Goal: Task Accomplishment & Management: Manage account settings

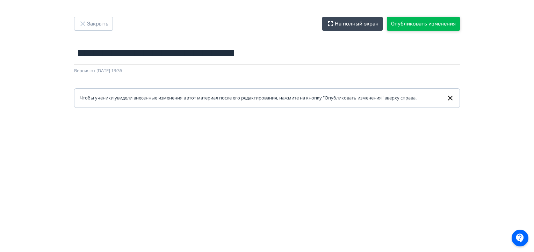
click at [420, 24] on button "Опубликовать изменения" at bounding box center [423, 24] width 73 height 14
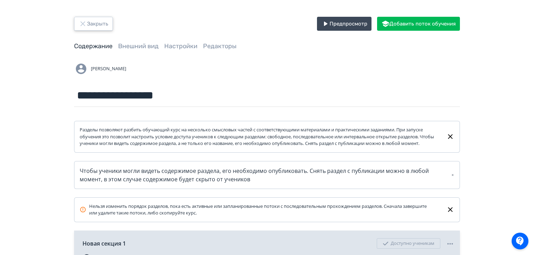
click at [80, 24] on icon "button" at bounding box center [83, 24] width 8 height 8
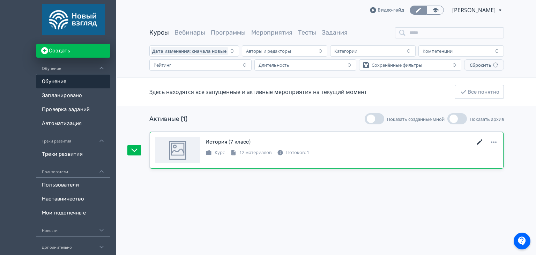
click at [482, 143] on icon at bounding box center [480, 142] width 8 height 8
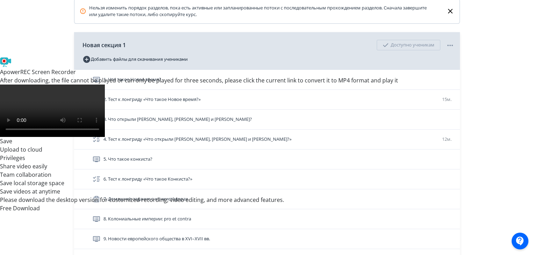
scroll to position [199, 0]
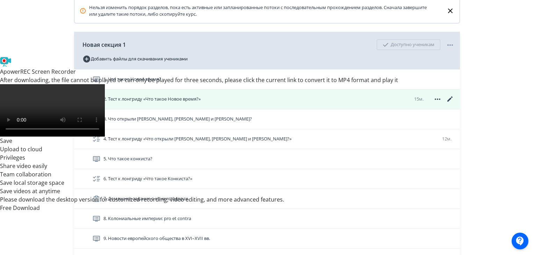
click at [449, 103] on icon at bounding box center [450, 99] width 8 height 8
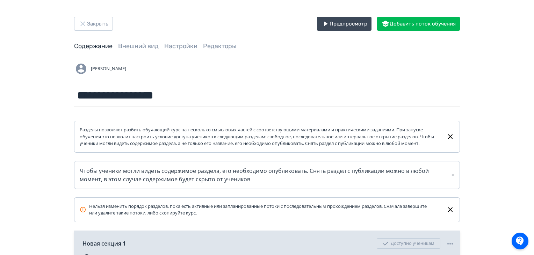
drag, startPoint x: 533, startPoint y: 12, endPoint x: 536, endPoint y: 61, distance: 49.7
click at [533, 61] on html "**********" at bounding box center [267, 127] width 534 height 255
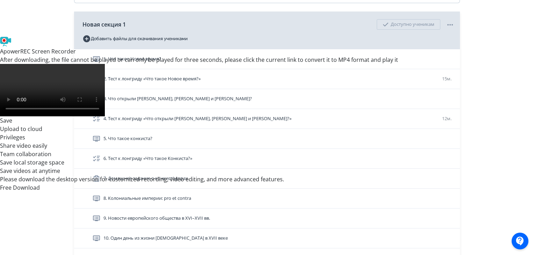
scroll to position [222, 0]
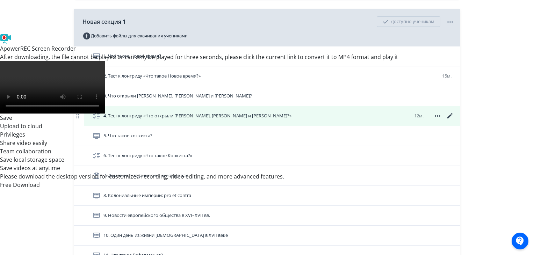
click at [449, 120] on icon at bounding box center [450, 116] width 8 height 8
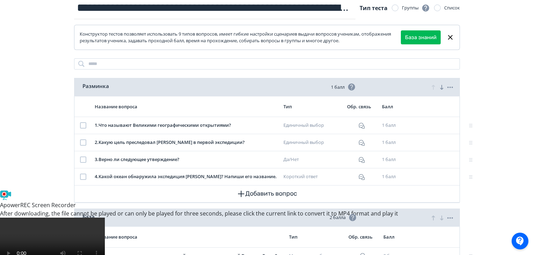
scroll to position [62, 0]
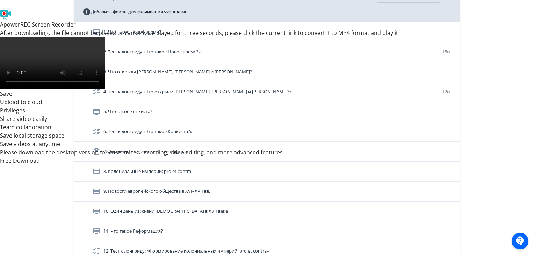
scroll to position [256, 0]
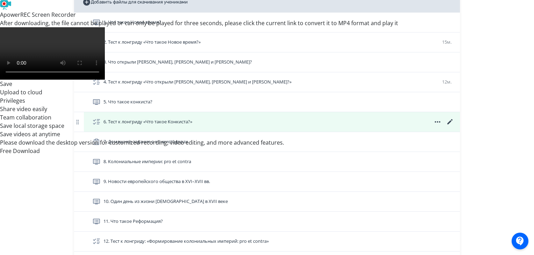
click at [449, 126] on icon at bounding box center [450, 122] width 8 height 8
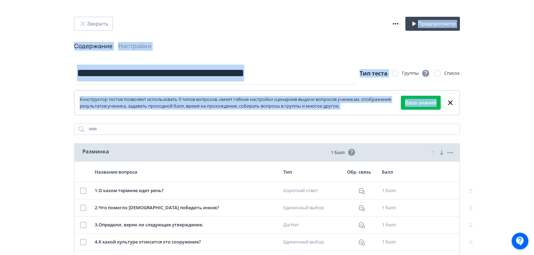
drag, startPoint x: 533, startPoint y: 27, endPoint x: 536, endPoint y: 85, distance: 58.4
click at [533, 85] on html "**********" at bounding box center [267, 127] width 534 height 255
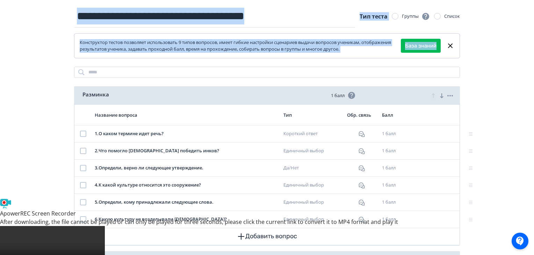
scroll to position [27, 0]
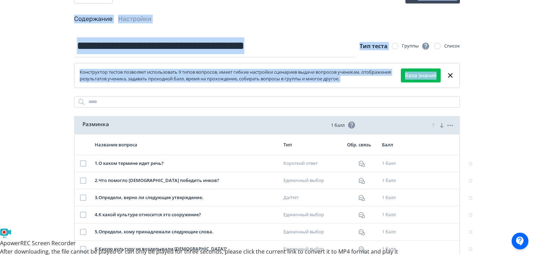
click at [17, 62] on div "**********" at bounding box center [267, 209] width 534 height 473
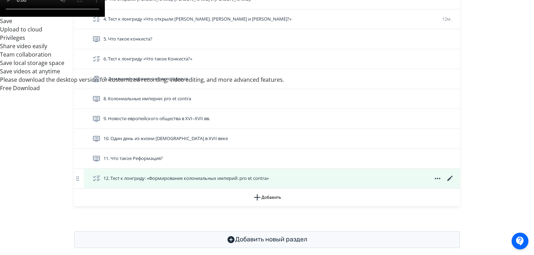
scroll to position [321, 0]
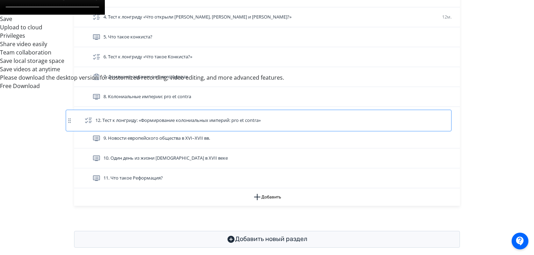
drag, startPoint x: 260, startPoint y: 185, endPoint x: 250, endPoint y: 119, distance: 66.8
click at [250, 119] on div "1. Что такое Новое время? 2. Тест к лонгриду «Что такое Новое время?» 15м. 3. Ч…" at bounding box center [267, 68] width 386 height 241
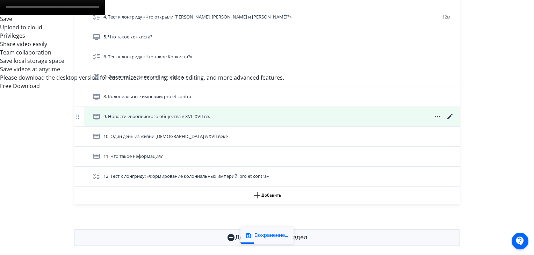
scroll to position [323, 0]
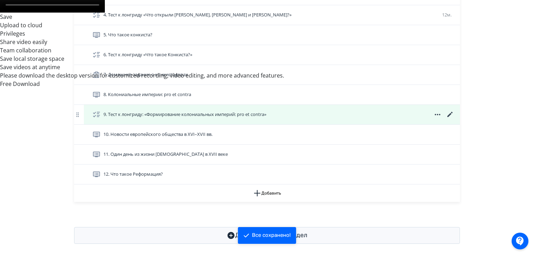
click at [448, 119] on icon at bounding box center [450, 114] width 8 height 8
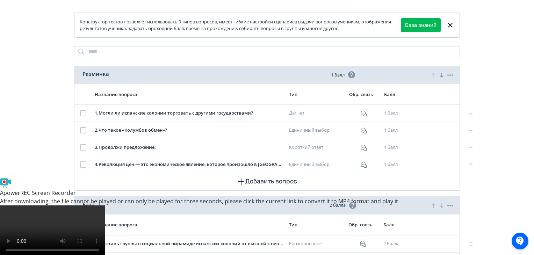
scroll to position [53, 0]
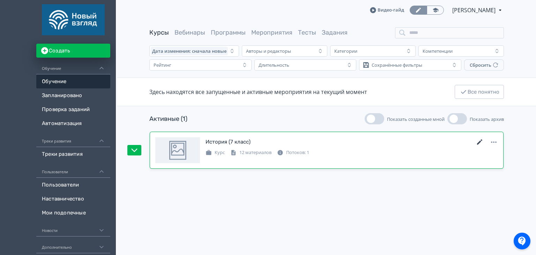
click at [479, 140] on icon at bounding box center [480, 142] width 8 height 8
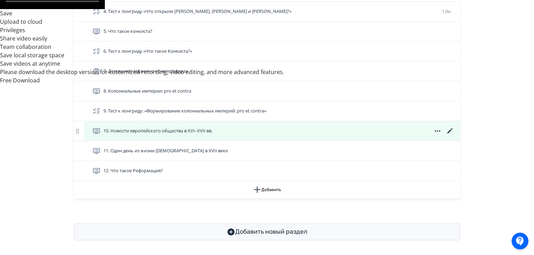
scroll to position [328, 0]
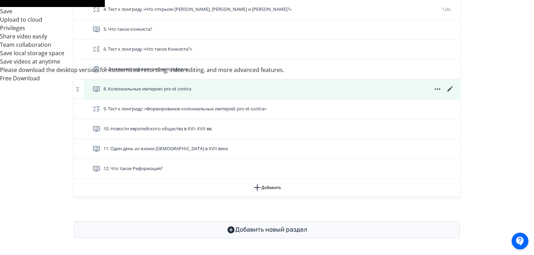
click at [448, 93] on icon at bounding box center [450, 89] width 8 height 8
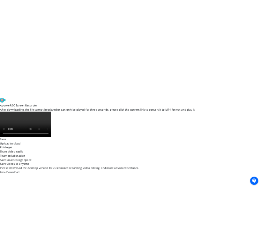
scroll to position [183, 0]
